Goal: Navigation & Orientation: Understand site structure

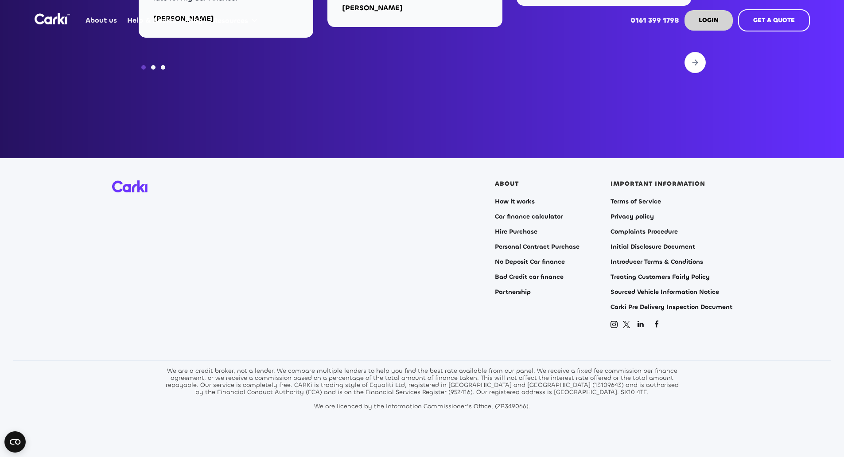
scroll to position [3590, 0]
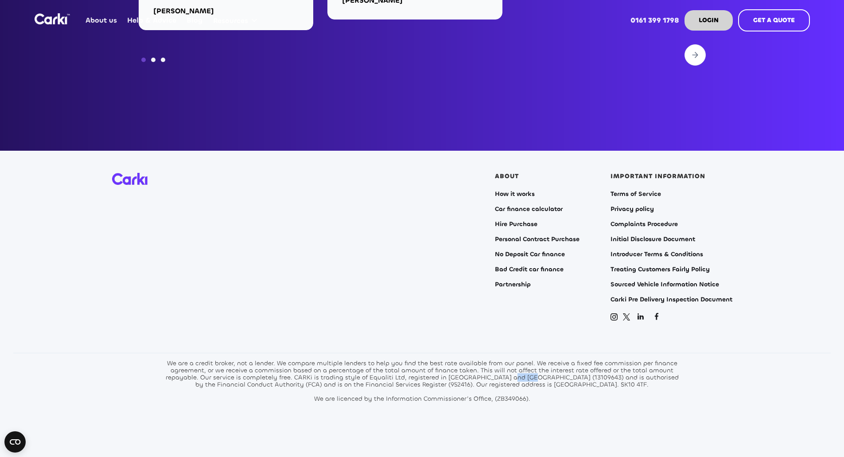
drag, startPoint x: 511, startPoint y: 367, endPoint x: 530, endPoint y: 369, distance: 18.7
click at [530, 369] on div "We are a credit broker, not a lender. We compare multiple lenders to help you f…" at bounding box center [422, 381] width 519 height 43
click at [534, 369] on div "We are a credit broker, not a lender. We compare multiple lenders to help you f…" at bounding box center [422, 381] width 519 height 43
drag, startPoint x: 538, startPoint y: 369, endPoint x: 523, endPoint y: 369, distance: 15.1
click at [523, 369] on div "We are a credit broker, not a lender. We compare multiple lenders to help you f…" at bounding box center [422, 381] width 519 height 43
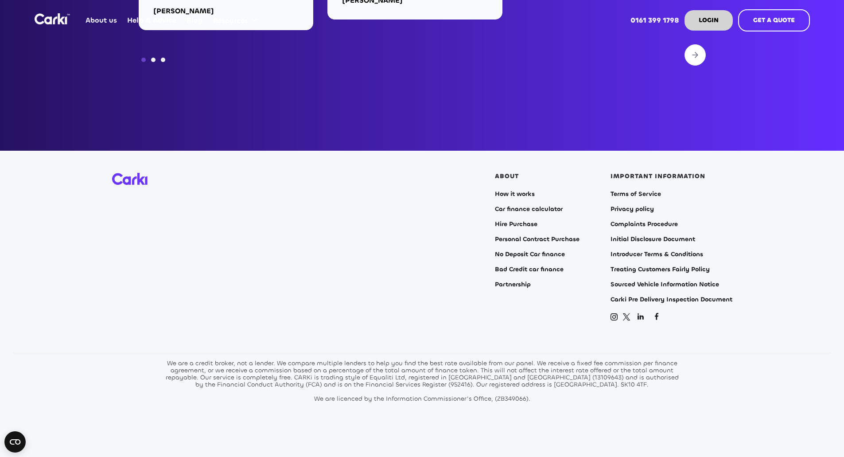
click at [516, 369] on div "We are a credit broker, not a lender. We compare multiple lenders to help you f…" at bounding box center [422, 381] width 519 height 43
drag, startPoint x: 517, startPoint y: 367, endPoint x: 525, endPoint y: 368, distance: 8.0
click at [525, 368] on div "We are a credit broker, not a lender. We compare multiple lenders to help you f…" at bounding box center [422, 381] width 519 height 43
click at [398, 375] on div "We are a credit broker, not a lender. We compare multiple lenders to help you f…" at bounding box center [422, 381] width 519 height 43
click at [591, 428] on section "ABOUT How it works Car finance calculator Hire Purchase Personal Contract Purch…" at bounding box center [422, 309] width 844 height 316
